Goal: Information Seeking & Learning: Learn about a topic

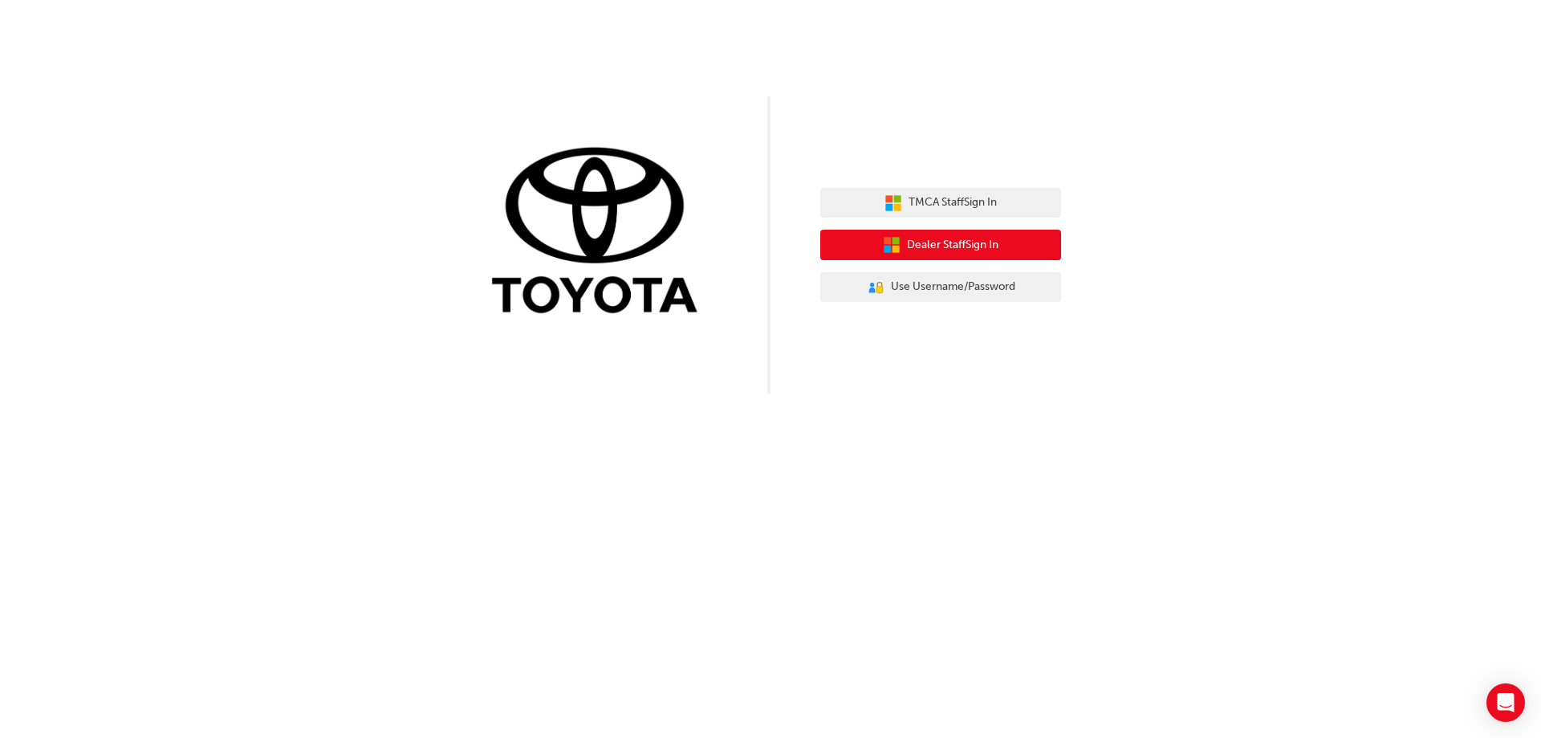
click at [950, 251] on span "Dealer Staff Sign In" at bounding box center [952, 245] width 91 height 18
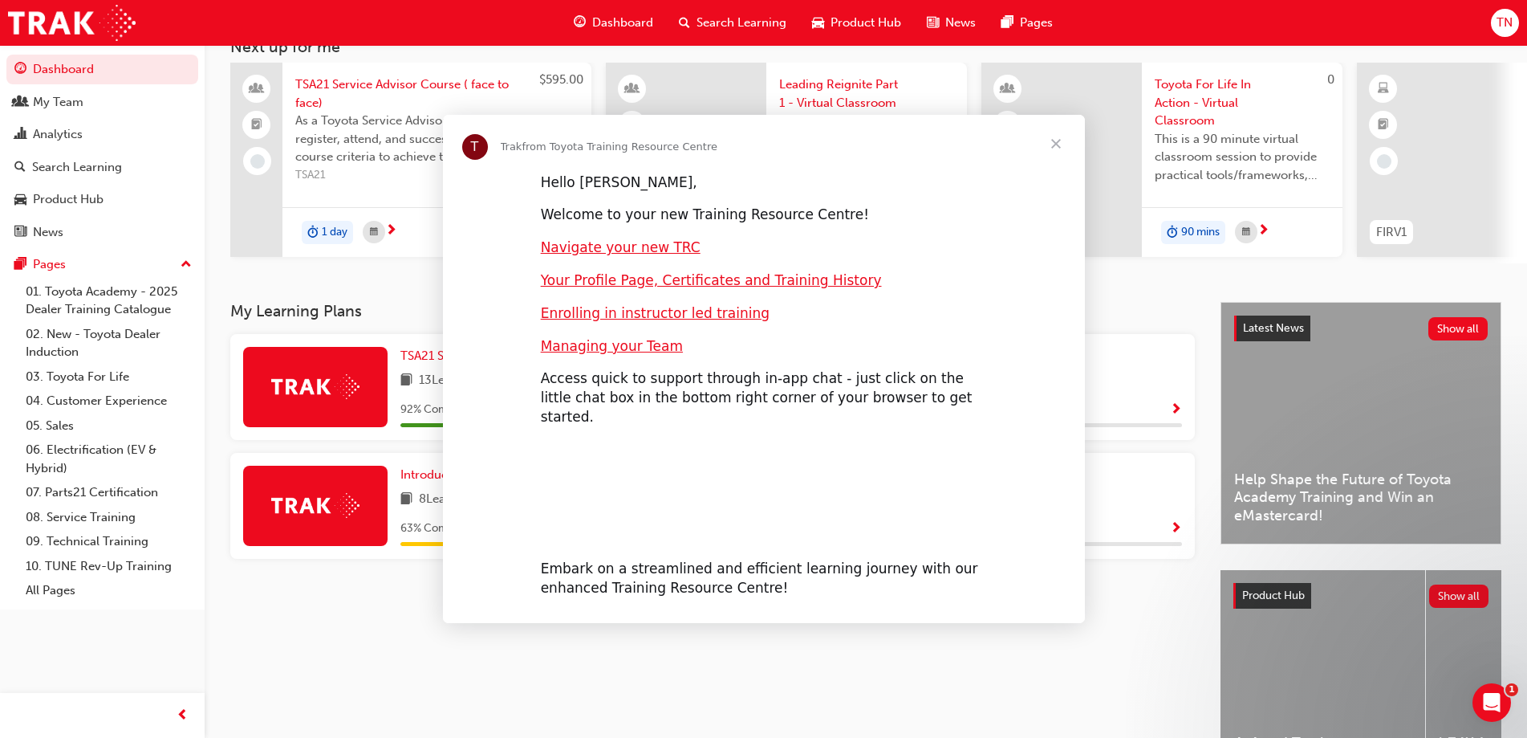
scroll to position [161, 0]
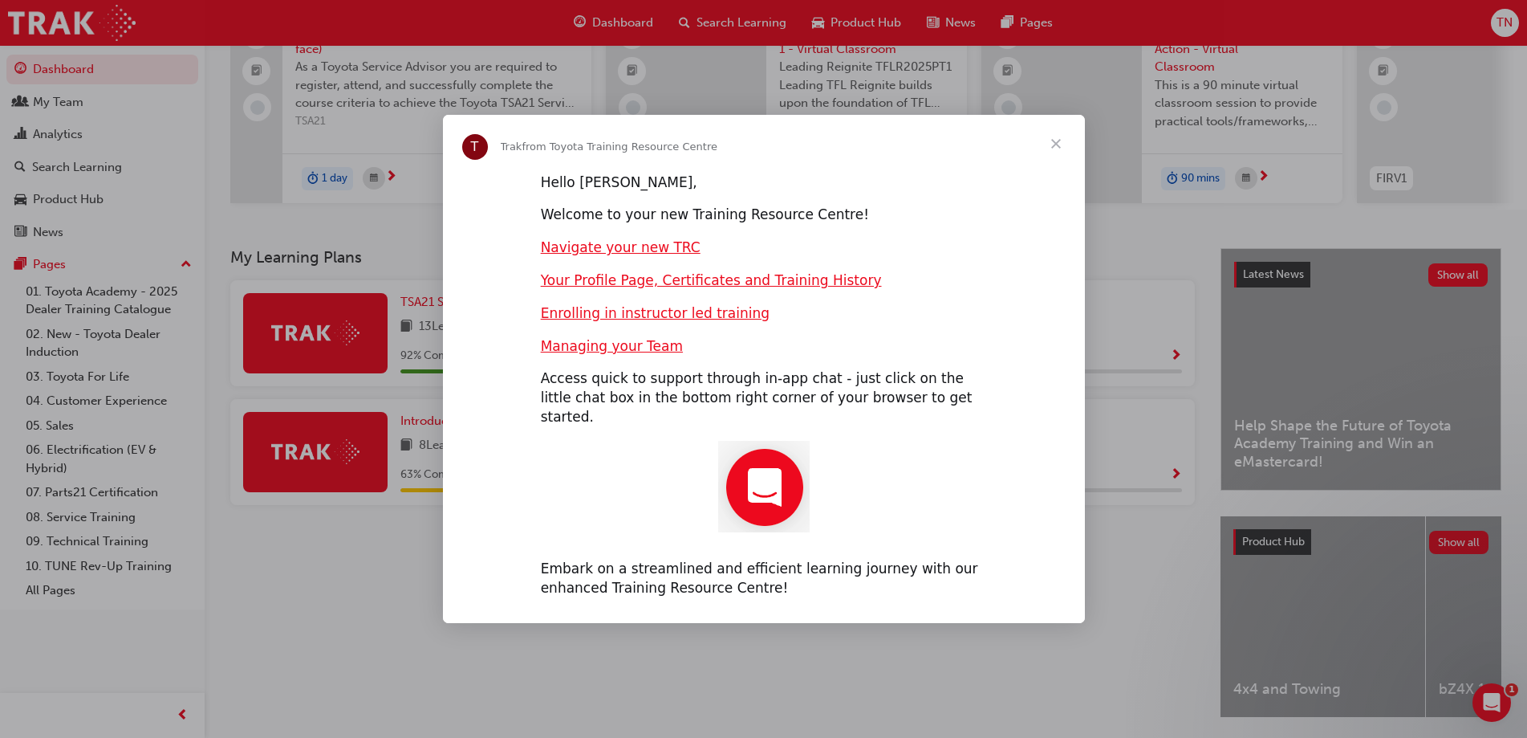
click at [1047, 156] on span "Close" at bounding box center [1056, 144] width 58 height 58
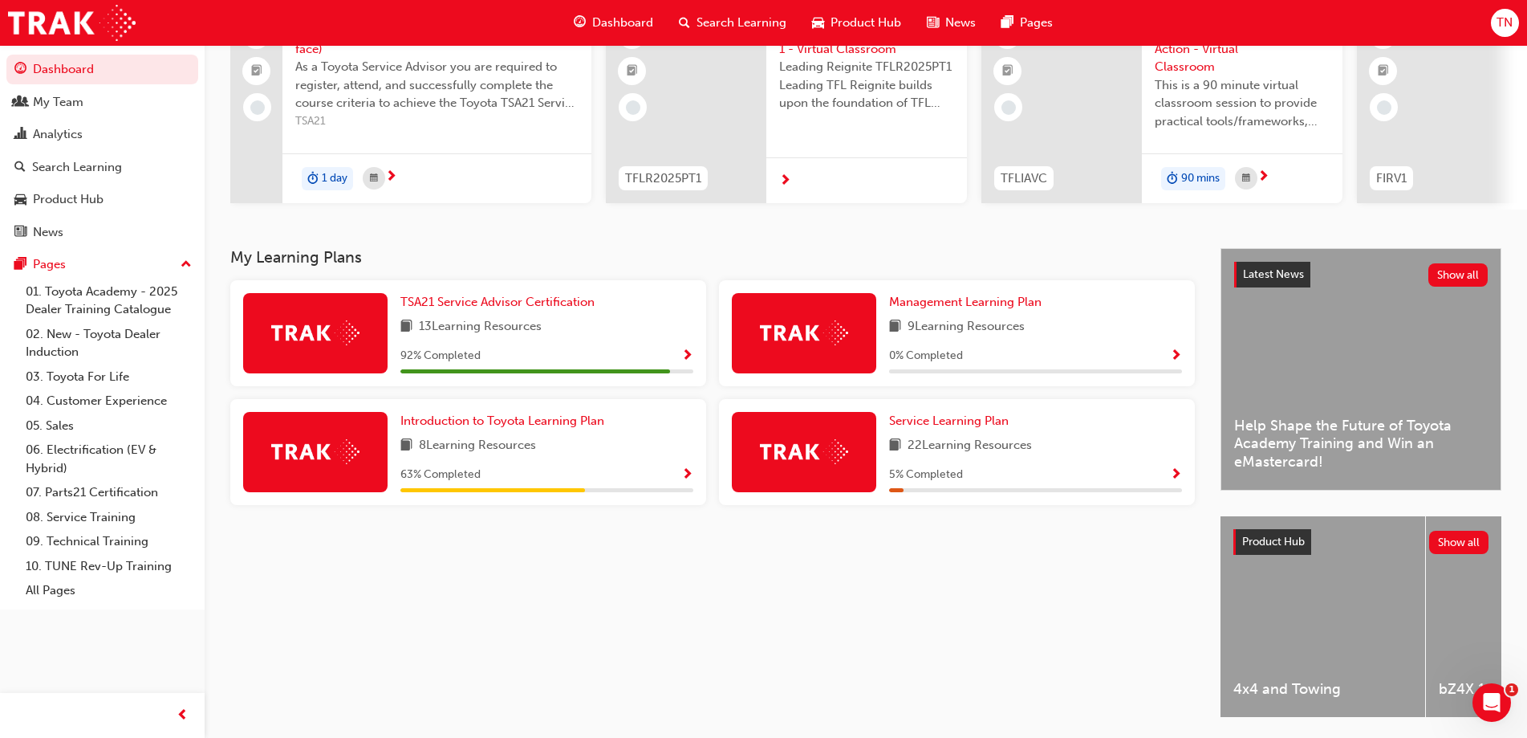
click at [1164, 478] on div "5 % Completed" at bounding box center [1035, 475] width 293 height 20
click at [783, 464] on img at bounding box center [804, 451] width 88 height 25
click at [966, 424] on span "Service Learning Plan" at bounding box center [949, 420] width 120 height 14
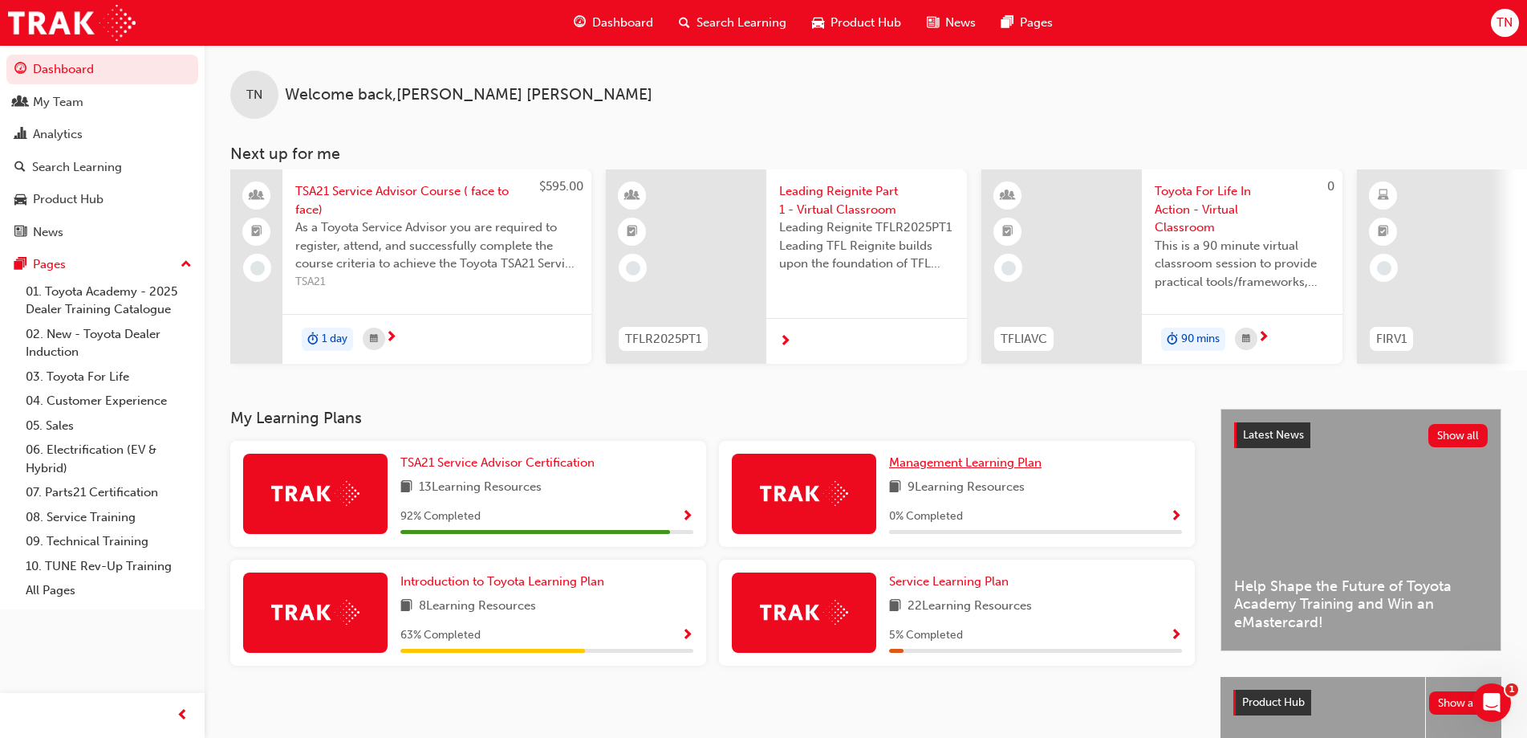
click at [974, 470] on span "Management Learning Plan" at bounding box center [965, 462] width 152 height 14
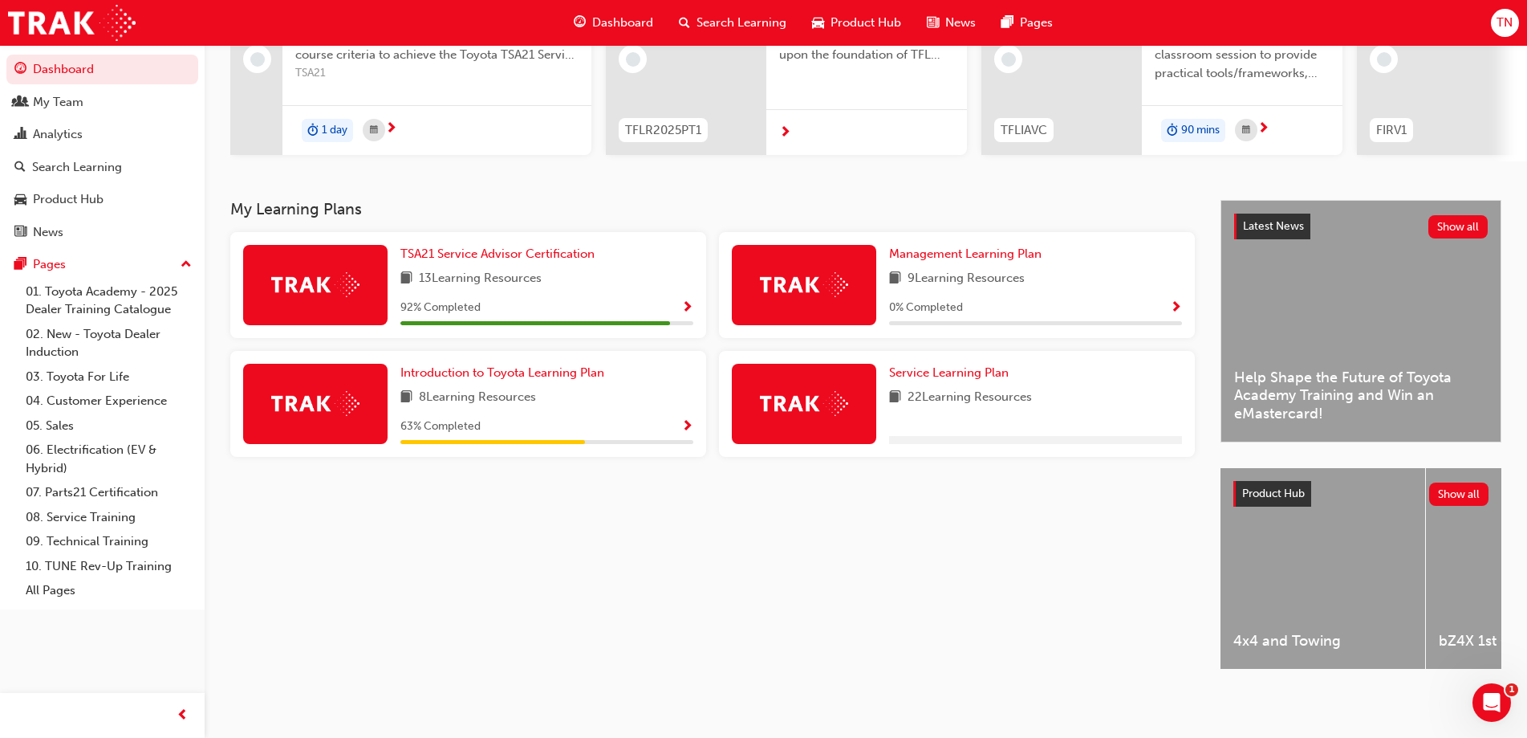
scroll to position [222, 0]
click at [443, 246] on span "TSA21 Service Advisor Certification" at bounding box center [498, 253] width 194 height 14
